Goal: Task Accomplishment & Management: Use online tool/utility

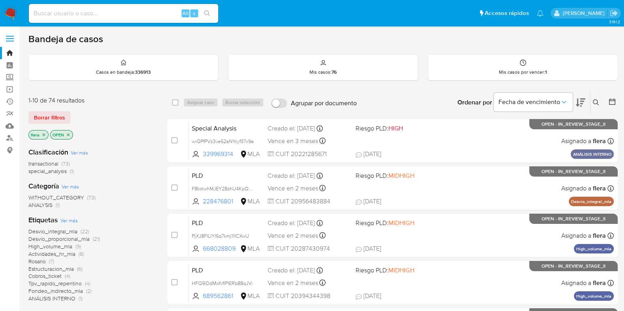
click at [85, 9] on input at bounding box center [123, 13] width 189 height 10
paste input "wdA7C0edCSWL8sx20kYIB2LS"
type input "wdA7C0edCSWL8sx20kYIB2LS"
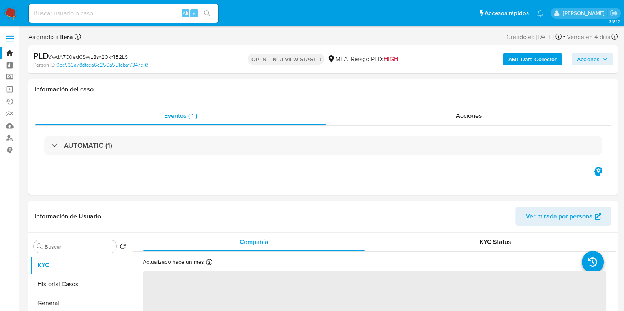
select select "10"
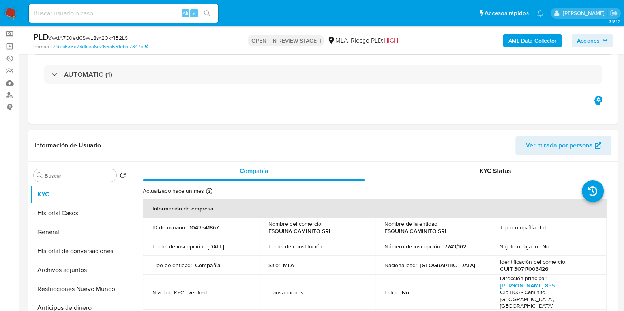
scroll to position [98, 0]
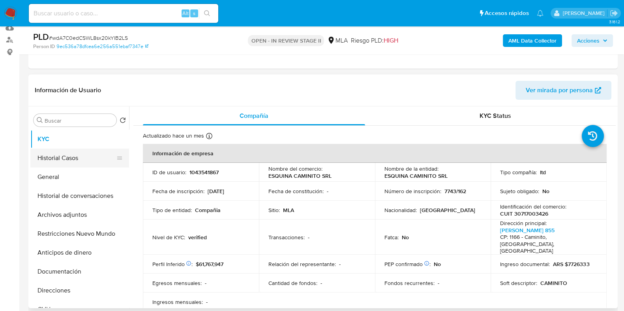
click at [67, 159] on button "Historial Casos" at bounding box center [76, 158] width 92 height 19
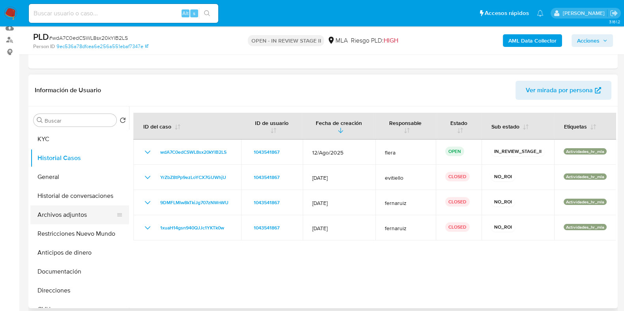
click at [69, 217] on button "Archivos adjuntos" at bounding box center [76, 215] width 92 height 19
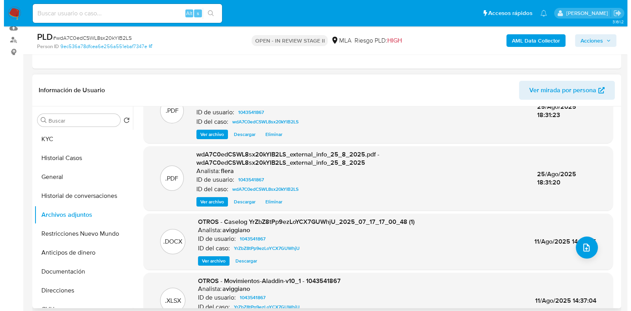
scroll to position [49, 0]
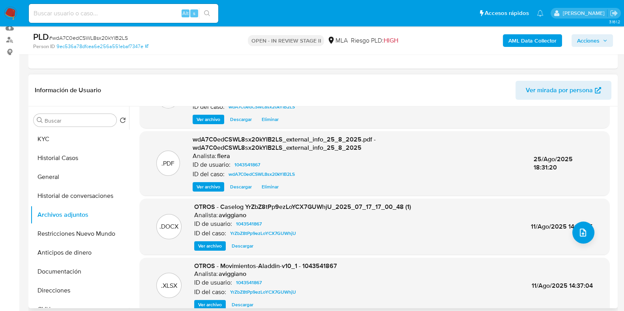
click at [205, 243] on span "Ver archivo" at bounding box center [210, 246] width 24 height 8
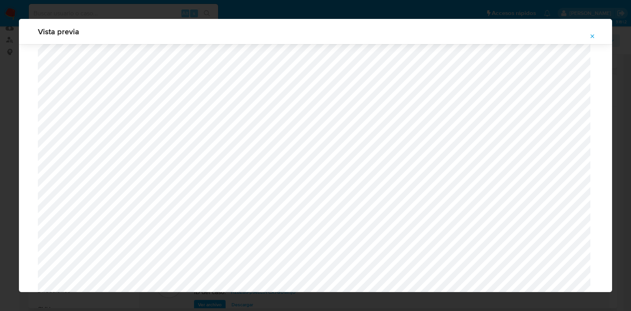
scroll to position [231, 0]
click at [594, 36] on icon "Attachment preview" at bounding box center [593, 36] width 6 height 6
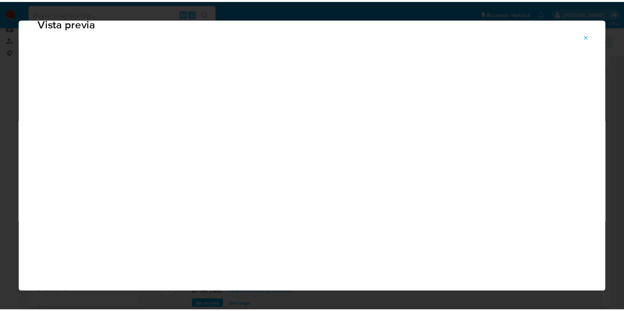
scroll to position [20, 0]
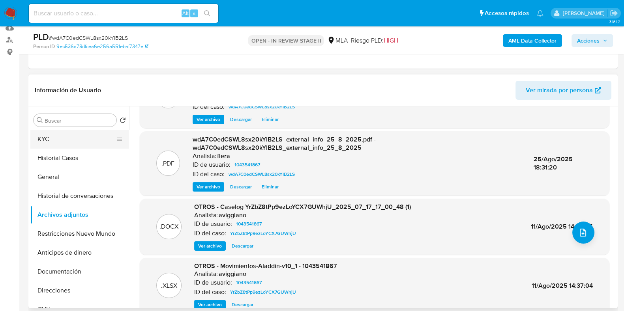
click at [57, 136] on button "KYC" at bounding box center [76, 139] width 92 height 19
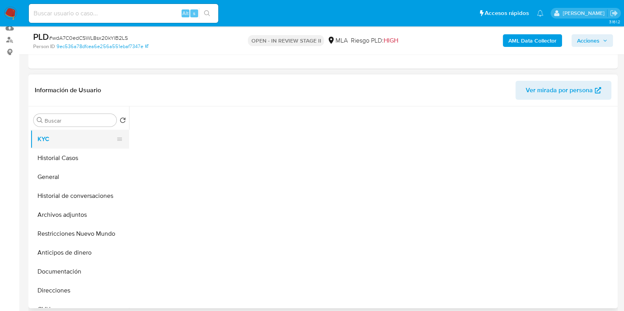
scroll to position [0, 0]
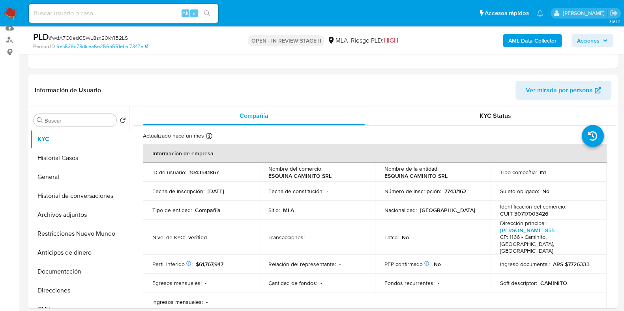
click at [198, 173] on p "1043541867" at bounding box center [203, 172] width 29 height 7
click at [199, 173] on p "1043541867" at bounding box center [203, 172] width 29 height 7
copy p "1043541867"
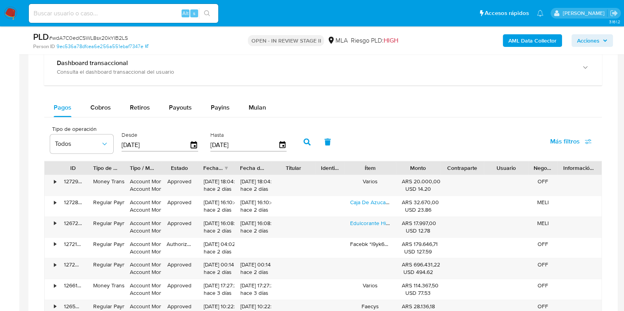
scroll to position [592, 0]
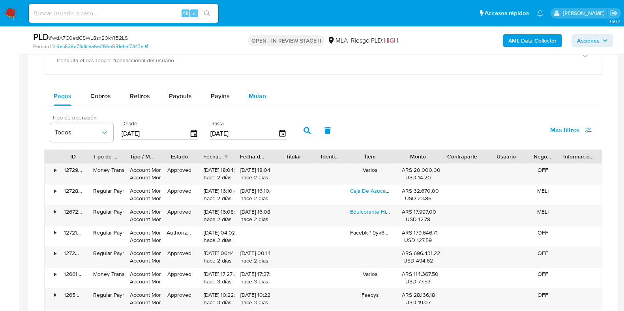
click at [254, 93] on span "Mulan" at bounding box center [257, 96] width 17 height 9
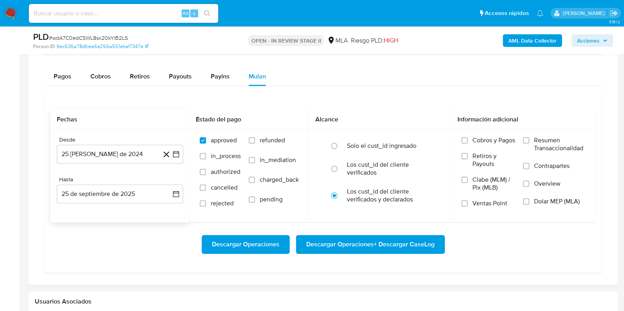
scroll to position [641, 0]
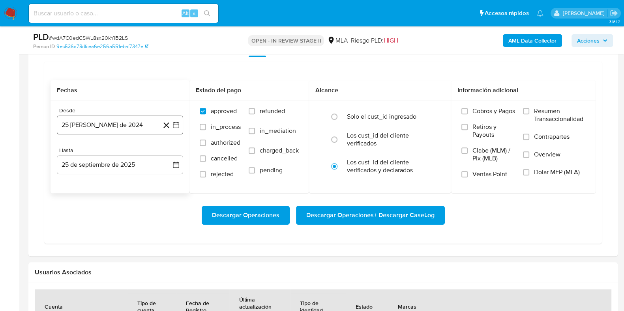
click at [103, 123] on button "25 de agosto de 2024" at bounding box center [120, 125] width 126 height 19
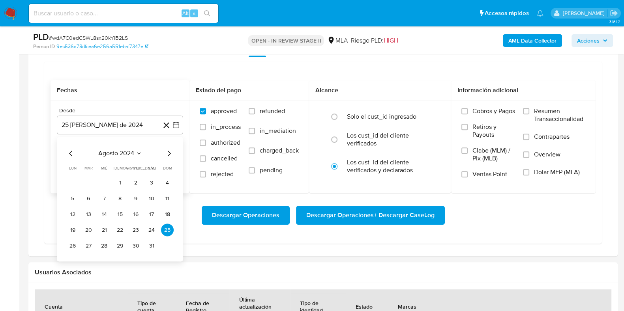
click at [171, 151] on icon "Mes siguiente" at bounding box center [168, 153] width 9 height 9
click at [141, 152] on button "septiembre 2024" at bounding box center [120, 154] width 56 height 8
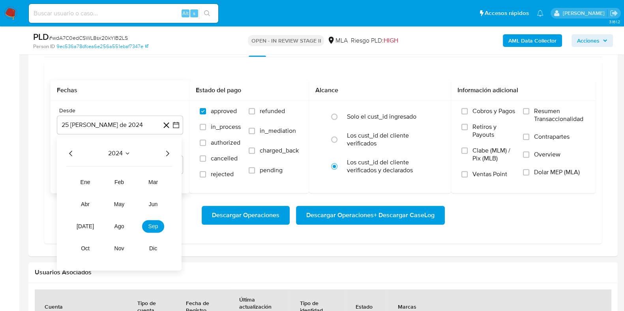
click at [167, 153] on icon "Año siguiente" at bounding box center [167, 153] width 9 height 9
click at [81, 226] on span "jul" at bounding box center [85, 226] width 17 height 6
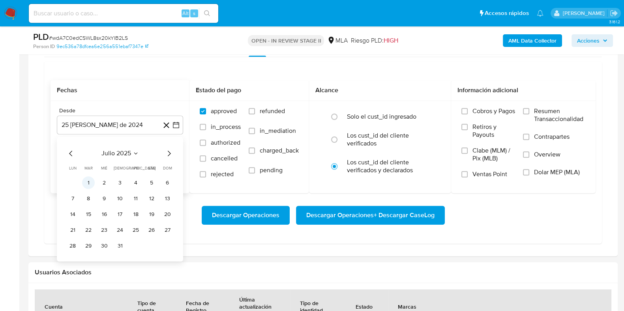
click at [88, 183] on button "1" at bounding box center [88, 182] width 13 height 13
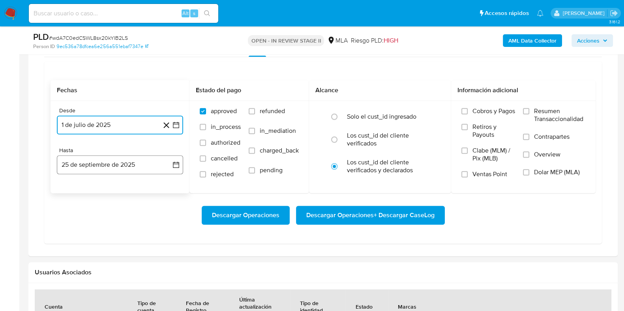
click at [95, 165] on button "25 de septiembre de 2025" at bounding box center [120, 165] width 126 height 19
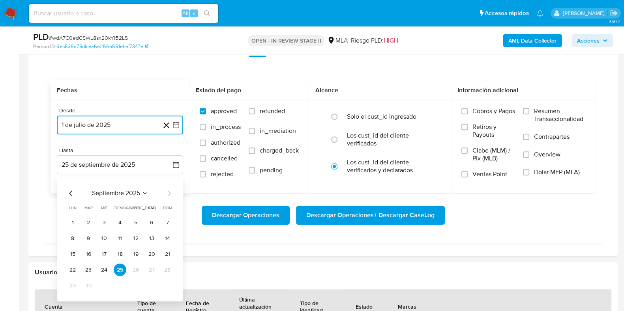
click at [109, 191] on span "septiembre 2025" at bounding box center [116, 193] width 48 height 8
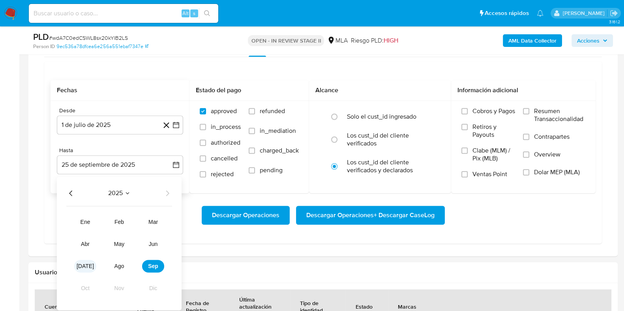
click at [84, 266] on span "jul" at bounding box center [85, 266] width 17 height 6
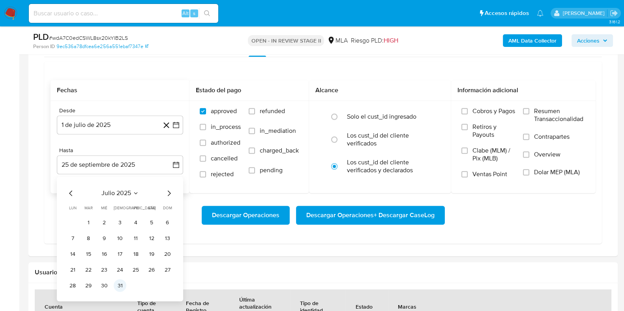
click at [122, 284] on button "31" at bounding box center [120, 285] width 13 height 13
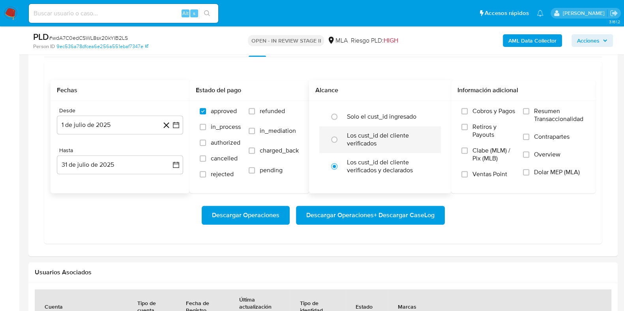
click at [366, 139] on label "Los cust_id del cliente verificados" at bounding box center [388, 140] width 83 height 16
click at [341, 139] on input "radio" at bounding box center [334, 139] width 13 height 13
radio input "true"
click at [530, 169] on label "Dolar MEP (MLA)" at bounding box center [554, 178] width 62 height 18
click at [529, 169] on input "Dolar MEP (MLA)" at bounding box center [526, 172] width 6 height 6
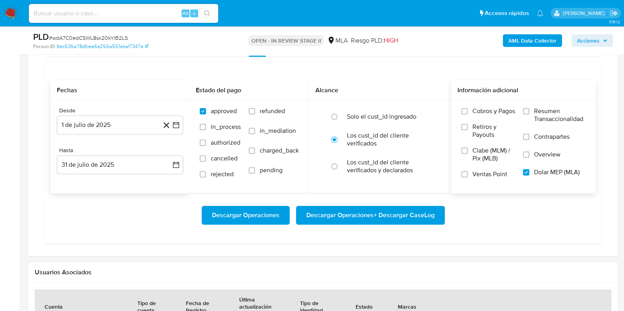
click at [378, 212] on span "Descargar Operaciones + Descargar CaseLog" at bounding box center [370, 215] width 128 height 17
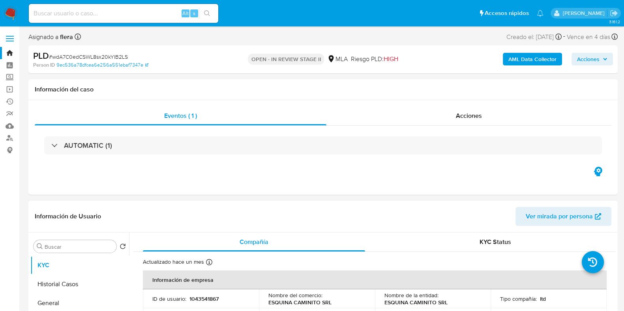
scroll to position [98, 0]
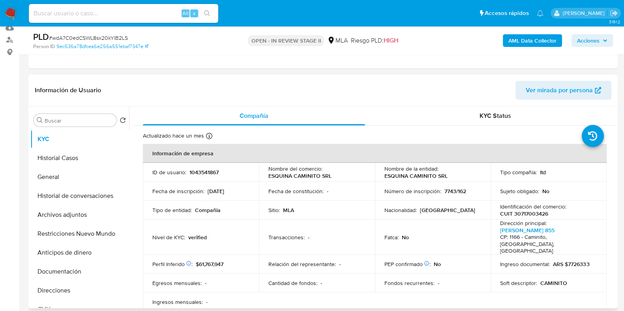
click at [195, 174] on p "1043541867" at bounding box center [203, 172] width 29 height 7
copy p "1043541867"
click at [58, 179] on button "General" at bounding box center [76, 177] width 92 height 19
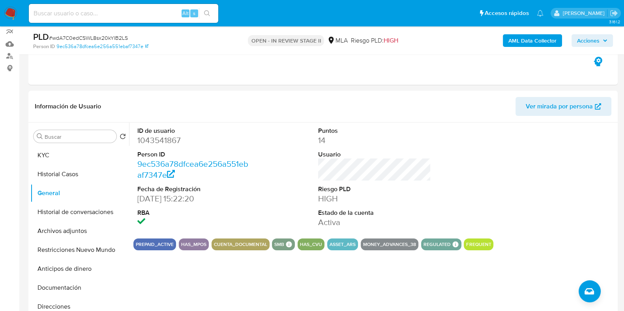
scroll to position [86, 0]
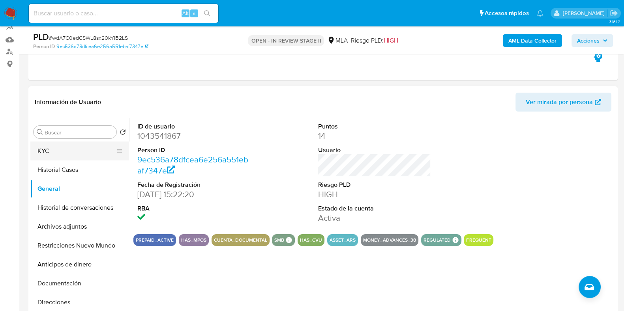
click at [73, 154] on button "KYC" at bounding box center [76, 151] width 92 height 19
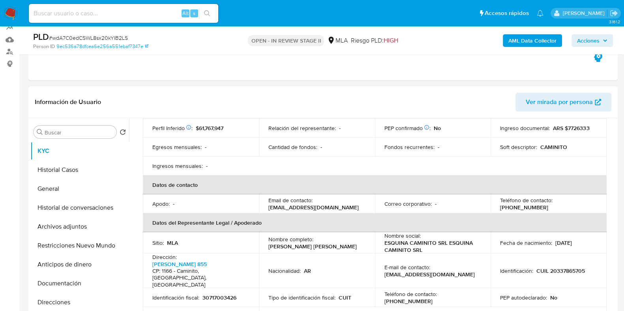
scroll to position [197, 0]
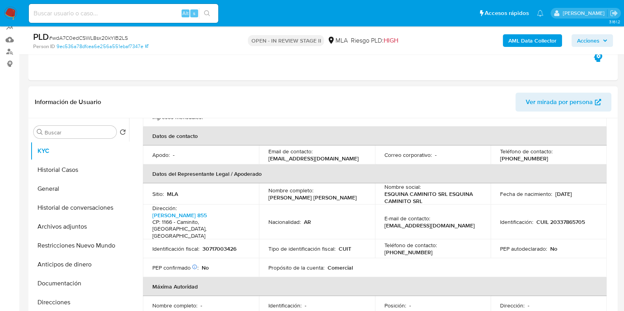
click at [433, 249] on p "(11) 30820740" at bounding box center [408, 252] width 48 height 7
copy p "11"
click at [433, 249] on p "(11) 30820740" at bounding box center [408, 252] width 48 height 7
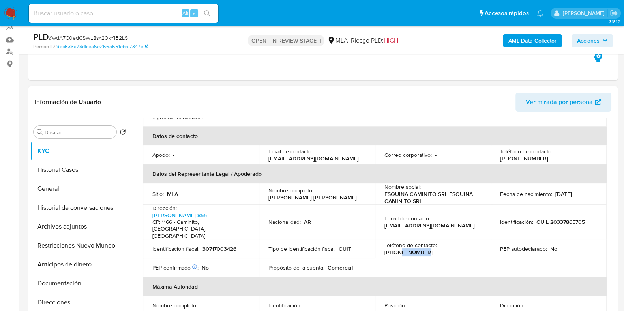
click at [433, 249] on p "(11) 30820740" at bounding box center [408, 252] width 48 height 7
copy p "30820740"
drag, startPoint x: 349, startPoint y: 151, endPoint x: 261, endPoint y: 153, distance: 87.6
click at [261, 153] on td "Email de contacto : laesquinadecaminito@gmail.com" at bounding box center [317, 155] width 116 height 19
copy p "laesquinadecaminito@gmail.com"
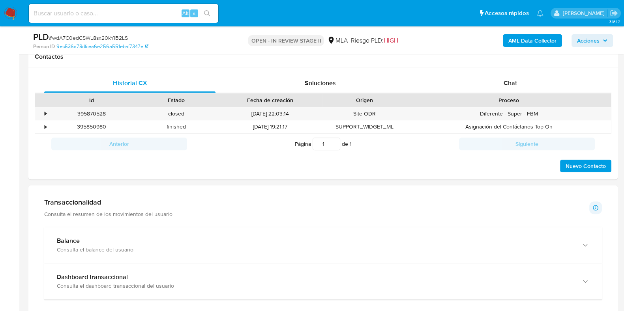
scroll to position [280, 0]
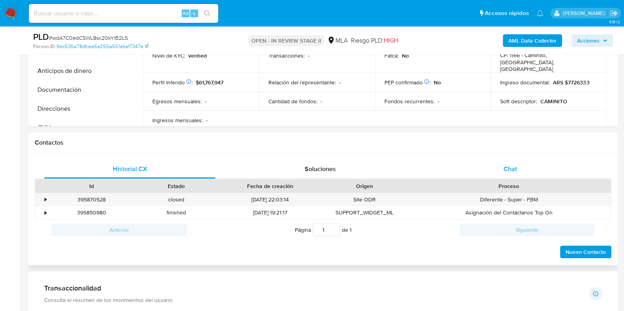
click at [504, 166] on span "Chat" at bounding box center [510, 169] width 13 height 9
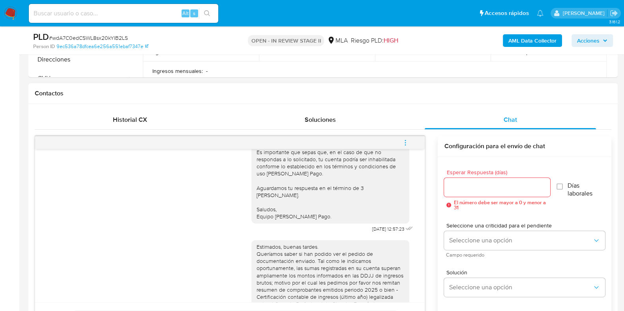
scroll to position [182, 0]
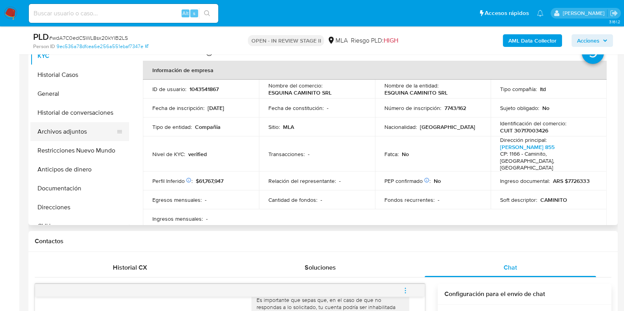
click at [74, 127] on button "Archivos adjuntos" at bounding box center [76, 131] width 92 height 19
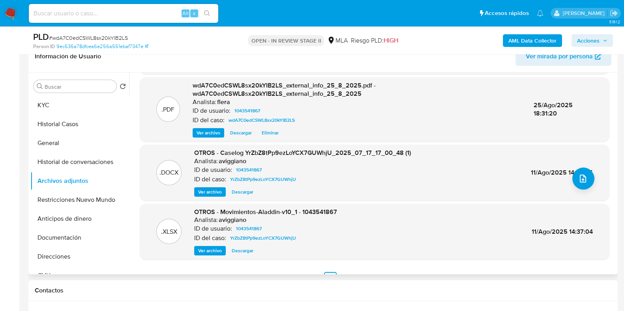
scroll to position [83, 0]
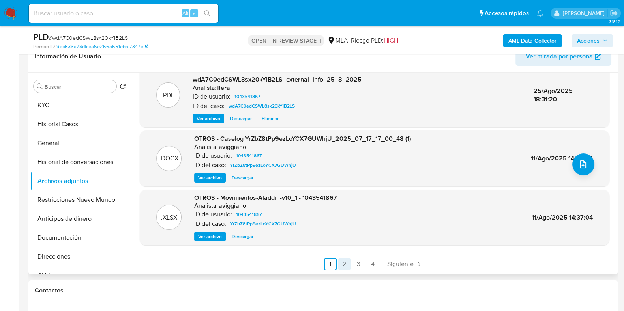
click at [346, 262] on link "2" at bounding box center [344, 264] width 13 height 13
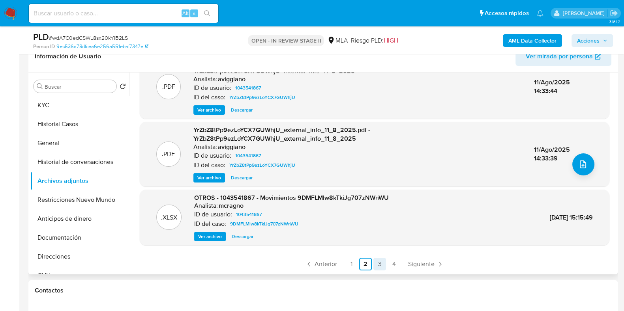
click at [374, 267] on link "3" at bounding box center [379, 264] width 13 height 13
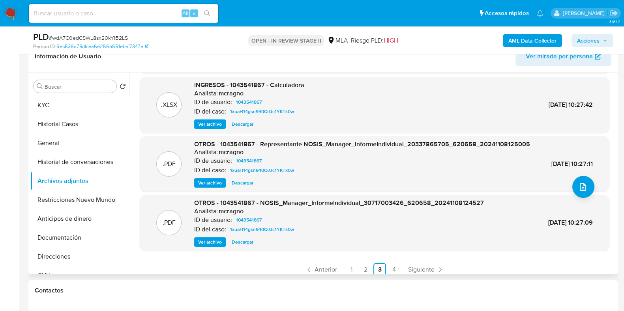
scroll to position [75, 0]
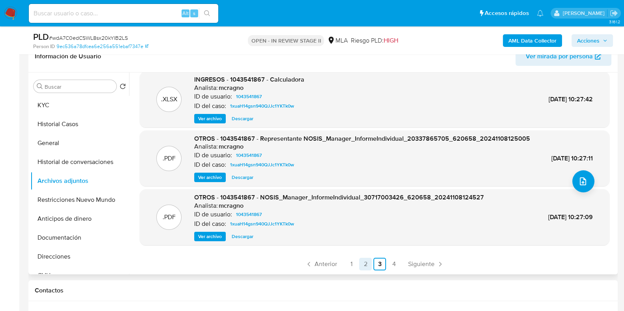
click at [361, 262] on link "2" at bounding box center [365, 264] width 13 height 13
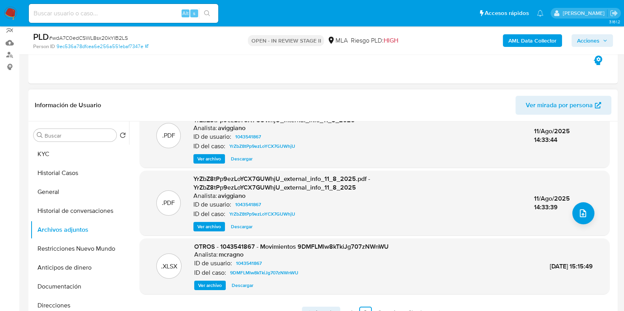
scroll to position [132, 0]
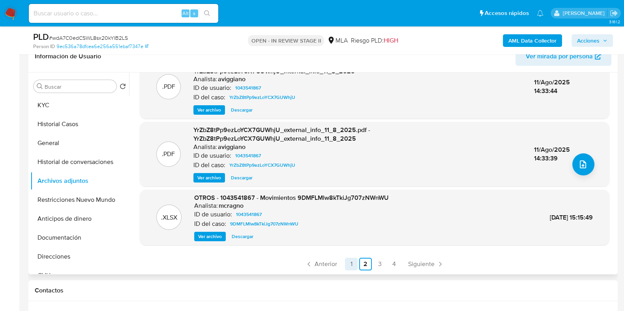
click at [353, 258] on link "1" at bounding box center [351, 264] width 13 height 13
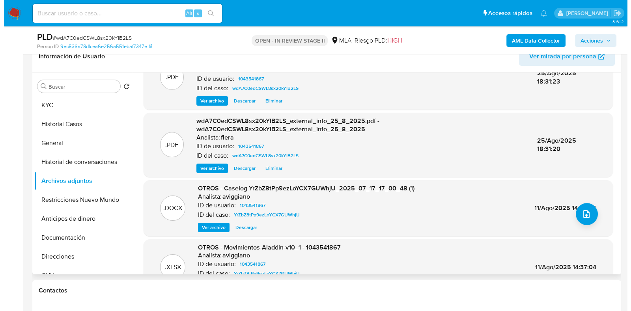
scroll to position [49, 0]
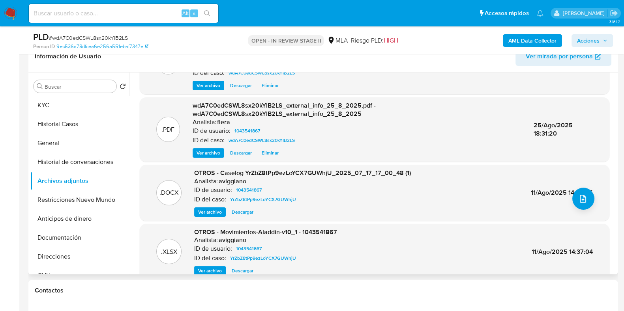
click at [210, 212] on span "Ver archivo" at bounding box center [210, 212] width 24 height 8
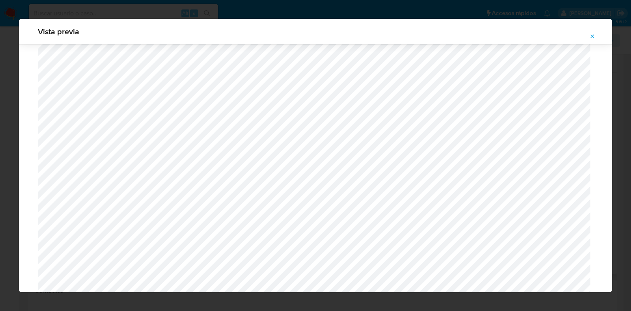
scroll to position [773, 0]
click at [594, 34] on icon "Attachment preview" at bounding box center [593, 36] width 6 height 6
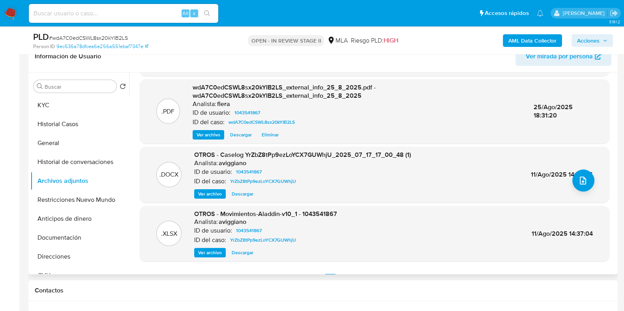
scroll to position [83, 0]
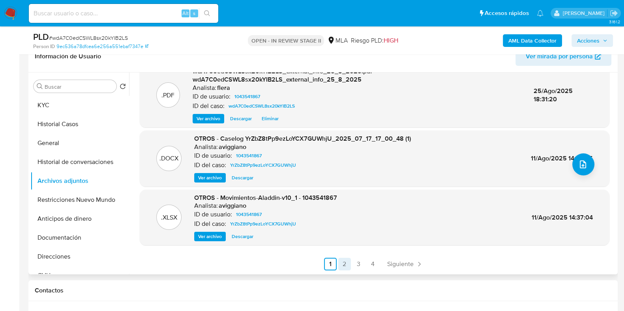
click at [340, 260] on link "2" at bounding box center [344, 264] width 13 height 13
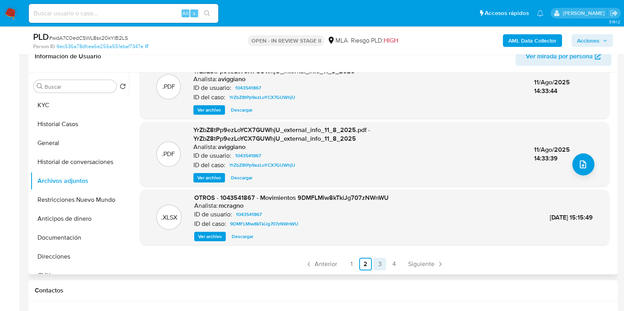
click at [375, 268] on link "3" at bounding box center [379, 264] width 13 height 13
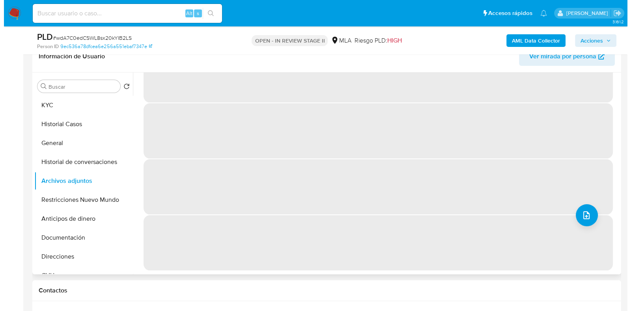
scroll to position [0, 0]
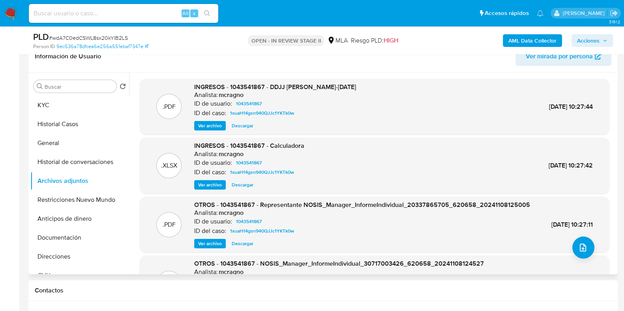
click at [206, 122] on span "Ver archivo" at bounding box center [210, 126] width 24 height 8
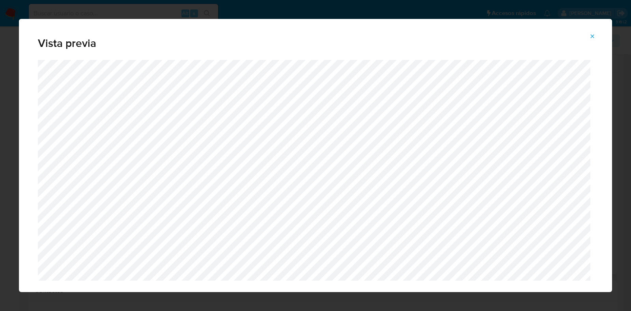
click at [593, 32] on span "Attachment preview" at bounding box center [593, 36] width 6 height 11
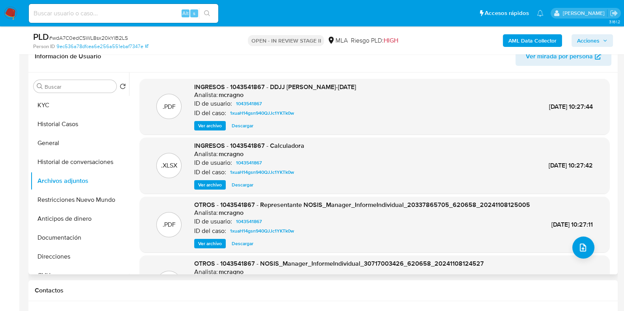
click at [211, 184] on span "Ver archivo" at bounding box center [210, 185] width 24 height 8
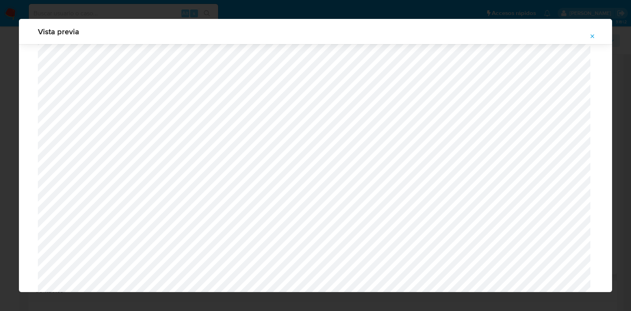
scroll to position [597, 0]
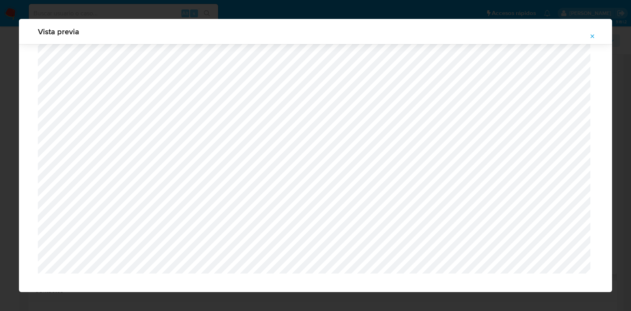
click at [596, 36] on icon "Attachment preview" at bounding box center [593, 36] width 6 height 6
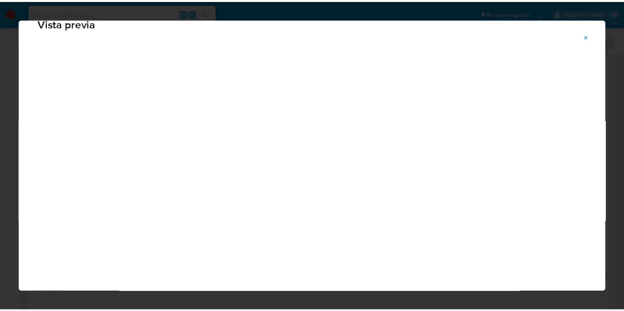
scroll to position [20, 0]
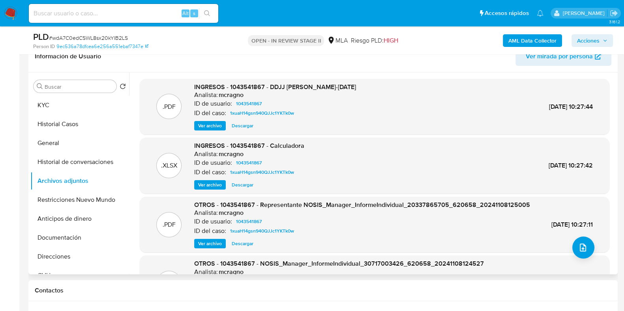
click at [239, 187] on span "Descargar" at bounding box center [243, 185] width 22 height 8
click at [67, 236] on button "Documentación" at bounding box center [76, 238] width 92 height 19
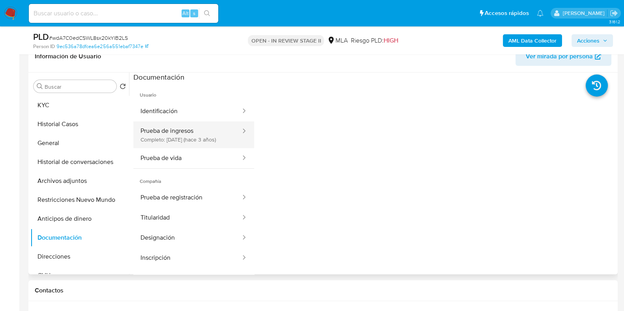
click at [187, 139] on button "Prueba de ingresos Completo: 07/11/2022 (hace 3 años)" at bounding box center [187, 135] width 108 height 27
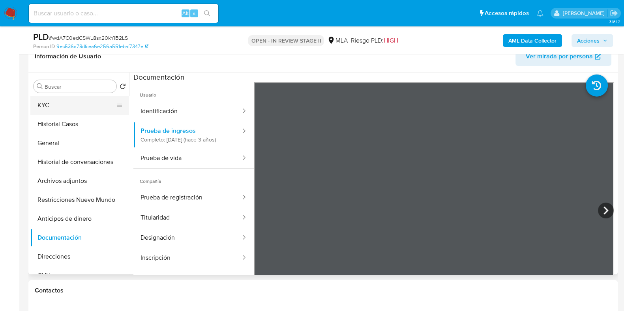
click at [66, 100] on button "KYC" at bounding box center [76, 105] width 92 height 19
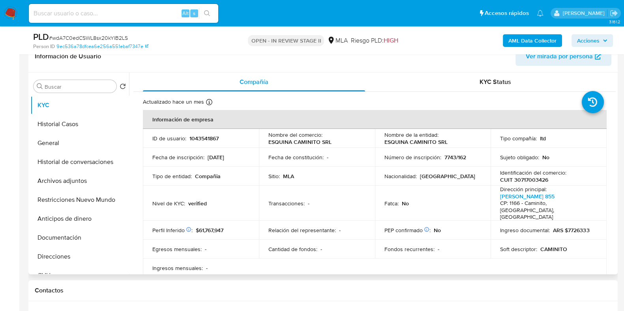
click at [205, 139] on p "1043541867" at bounding box center [203, 138] width 29 height 7
copy p "1043541867"
drag, startPoint x: 330, startPoint y: 143, endPoint x: 267, endPoint y: 141, distance: 62.8
click at [268, 141] on div "Nombre del comercio : ESQUINA CAMINITO SRL" at bounding box center [316, 138] width 97 height 14
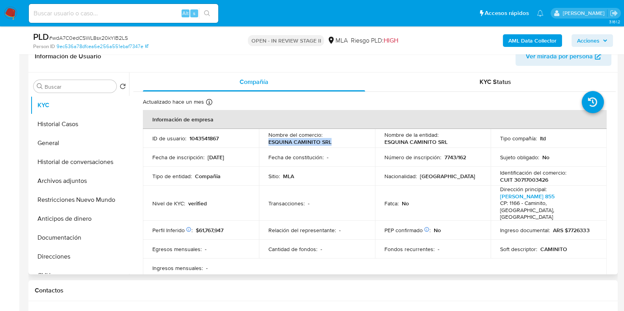
copy p "ESQUINA CAMINITO SRL"
click at [211, 139] on p "1043541867" at bounding box center [203, 138] width 29 height 7
copy p "1043541867"
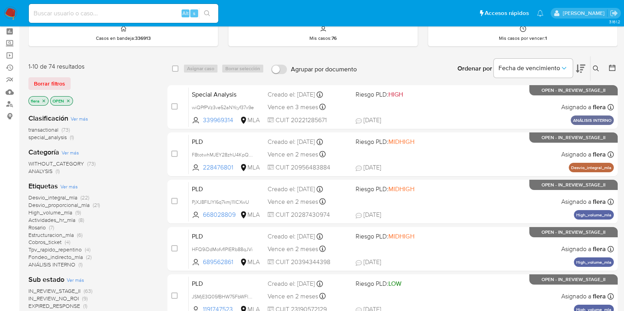
scroll to position [49, 0]
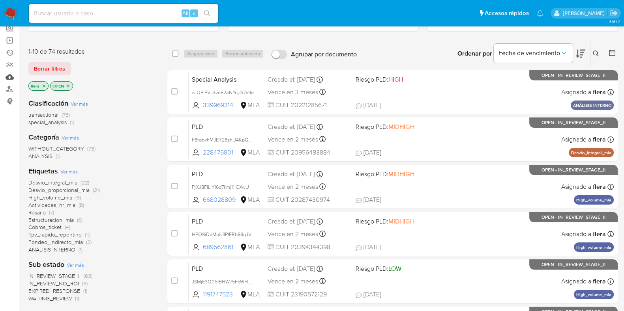
click at [9, 76] on link "Mulan" at bounding box center [47, 77] width 94 height 12
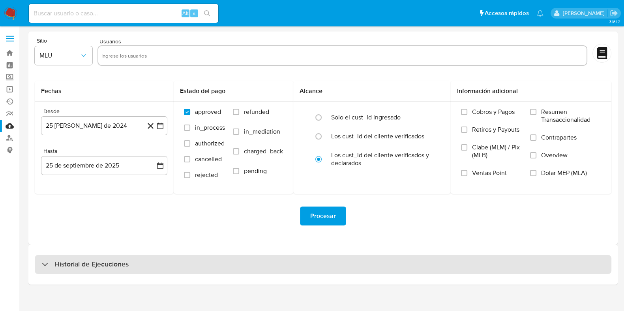
click at [83, 265] on h3 "Historial de Ejecuciones" at bounding box center [91, 264] width 74 height 9
select select "10"
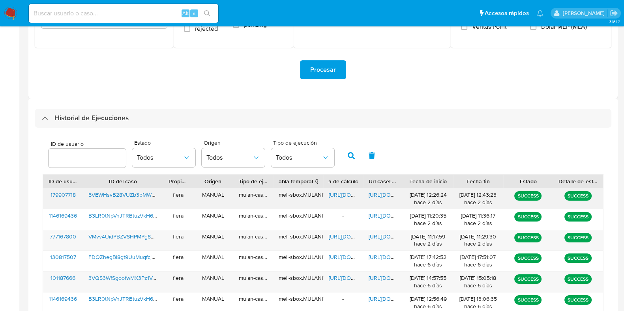
scroll to position [148, 0]
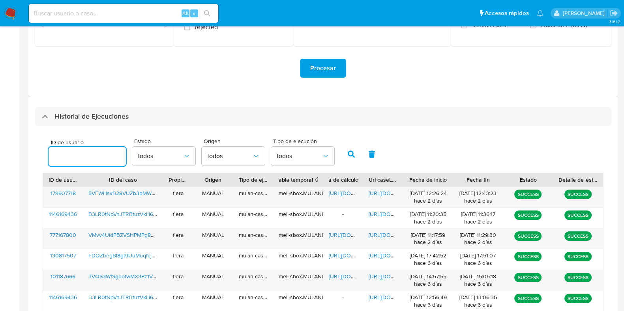
click at [75, 155] on input "number" at bounding box center [87, 157] width 77 height 10
type input "1043541867"
click at [351, 154] on icon "button" at bounding box center [351, 154] width 7 height 7
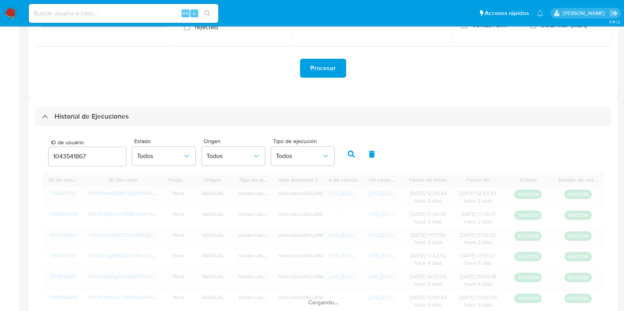
scroll to position [117, 0]
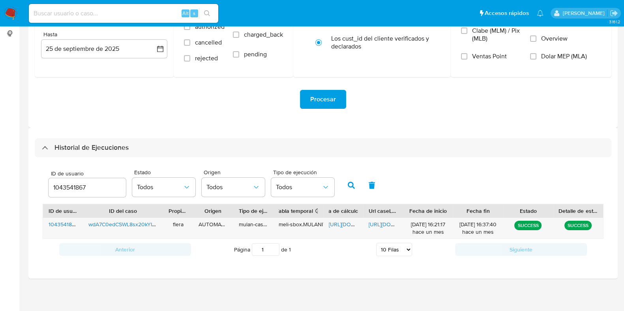
click at [349, 184] on icon "button" at bounding box center [351, 185] width 7 height 7
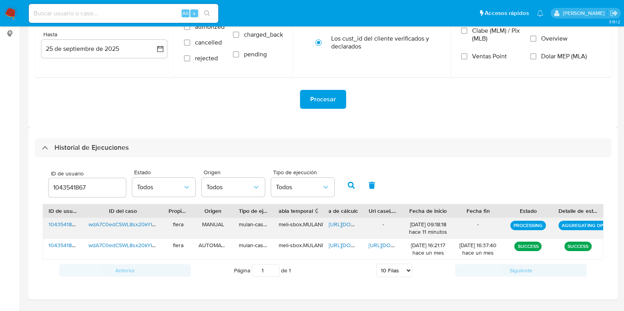
click at [338, 228] on div "https://docs.google.com/spreadsheets/d/1yR6MCGheMcgfeNxOQt9OXaleA6f7ulP5MZZxeca…" at bounding box center [343, 228] width 40 height 21
click at [339, 226] on span "https://docs.google.com/spreadsheets/d/1yR6MCGheMcgfeNxOQt9OXaleA6f7ulP5MZZxeca…" at bounding box center [356, 225] width 54 height 8
click at [349, 182] on icon "button" at bounding box center [351, 185] width 7 height 7
click at [370, 223] on span "https://docs.google.com/document/d/1V9l6PLyxW7vRrnbhhj3mkKNqnY3KH7sJv1k8TWgKEhE…" at bounding box center [396, 225] width 54 height 8
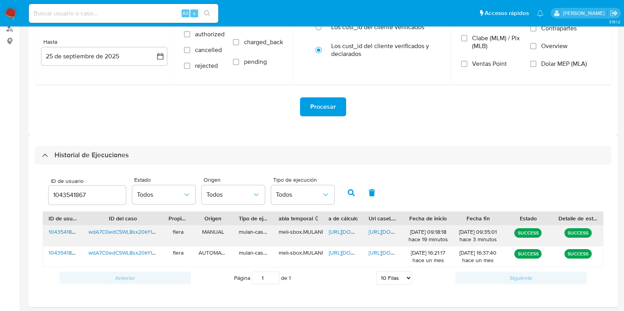
scroll to position [0, 0]
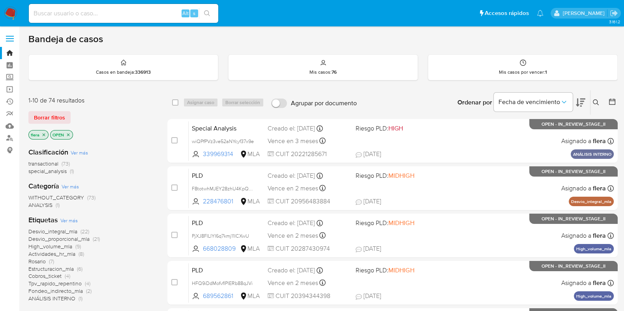
click at [136, 13] on input at bounding box center [123, 13] width 189 height 10
paste input "350482934"
type input "350482934"
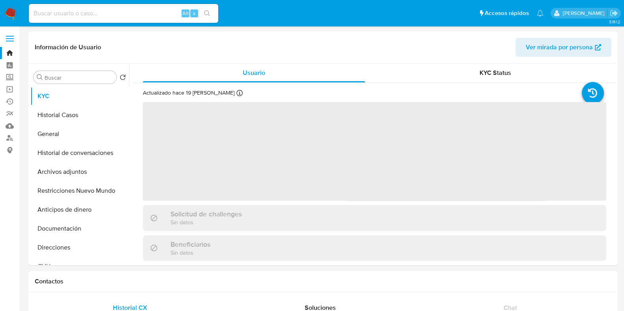
select select "10"
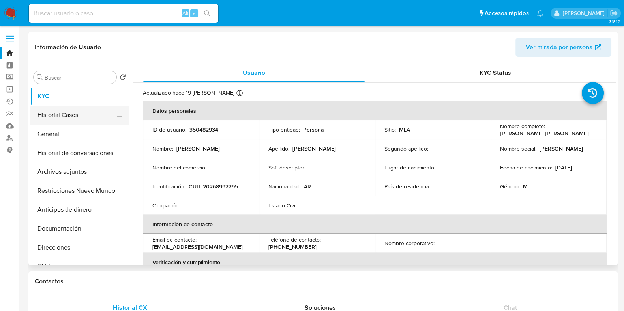
click at [69, 116] on button "Historial Casos" at bounding box center [76, 115] width 92 height 19
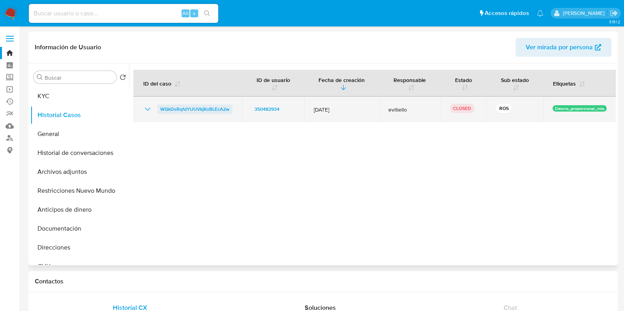
click at [192, 109] on span "WQkDsRqfdYUUVkjKoBLEcA2w" at bounding box center [194, 109] width 69 height 9
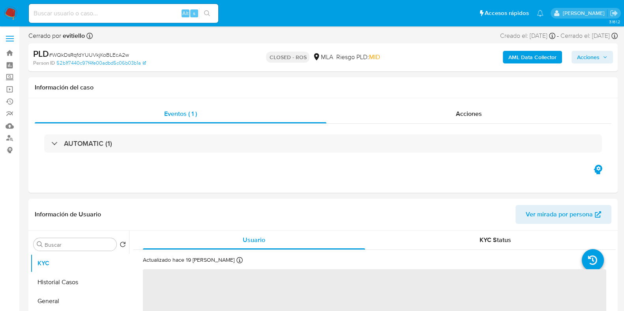
select select "10"
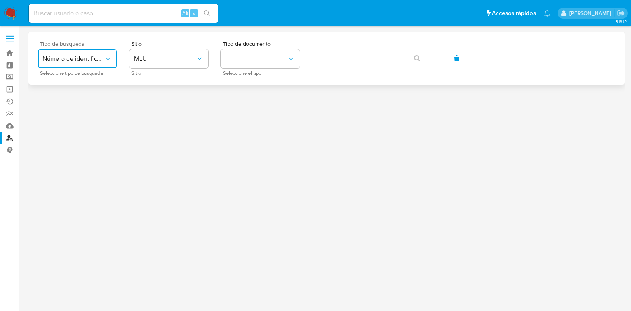
click at [100, 62] on span "Número de identificación" at bounding box center [74, 59] width 62 height 8
click at [155, 58] on span "MLU" at bounding box center [165, 59] width 62 height 8
